Goal: Transaction & Acquisition: Purchase product/service

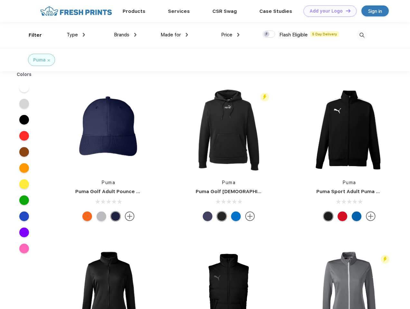
scroll to position [0, 0]
click at [328, 11] on link "Add your Logo Design Tool" at bounding box center [330, 10] width 53 height 11
click at [0, 0] on div "Design Tool" at bounding box center [0, 0] width 0 height 0
click at [346, 11] on link "Add your Logo Design Tool" at bounding box center [330, 10] width 53 height 11
click at [31, 35] on div "Filter" at bounding box center [35, 35] width 13 height 7
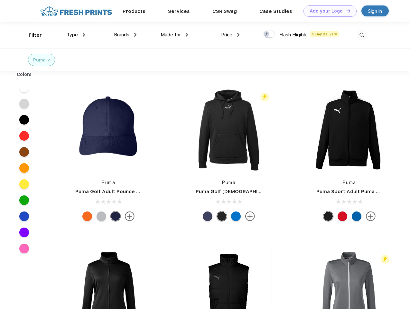
click at [76, 35] on span "Type" at bounding box center [72, 35] width 11 height 6
click at [125, 35] on span "Brands" at bounding box center [121, 35] width 15 height 6
click at [175, 35] on span "Made for" at bounding box center [171, 35] width 20 height 6
click at [231, 35] on span "Price" at bounding box center [226, 35] width 11 height 6
click at [269, 34] on div at bounding box center [269, 34] width 13 height 7
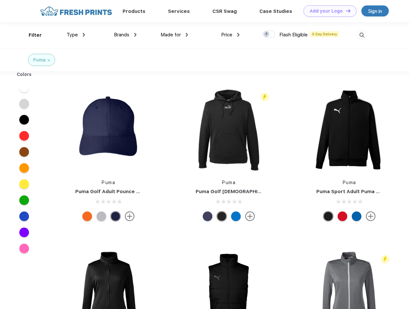
click at [267, 34] on input "checkbox" at bounding box center [265, 32] width 4 height 4
click at [362, 35] on img at bounding box center [362, 35] width 11 height 11
